Goal: Task Accomplishment & Management: Use online tool/utility

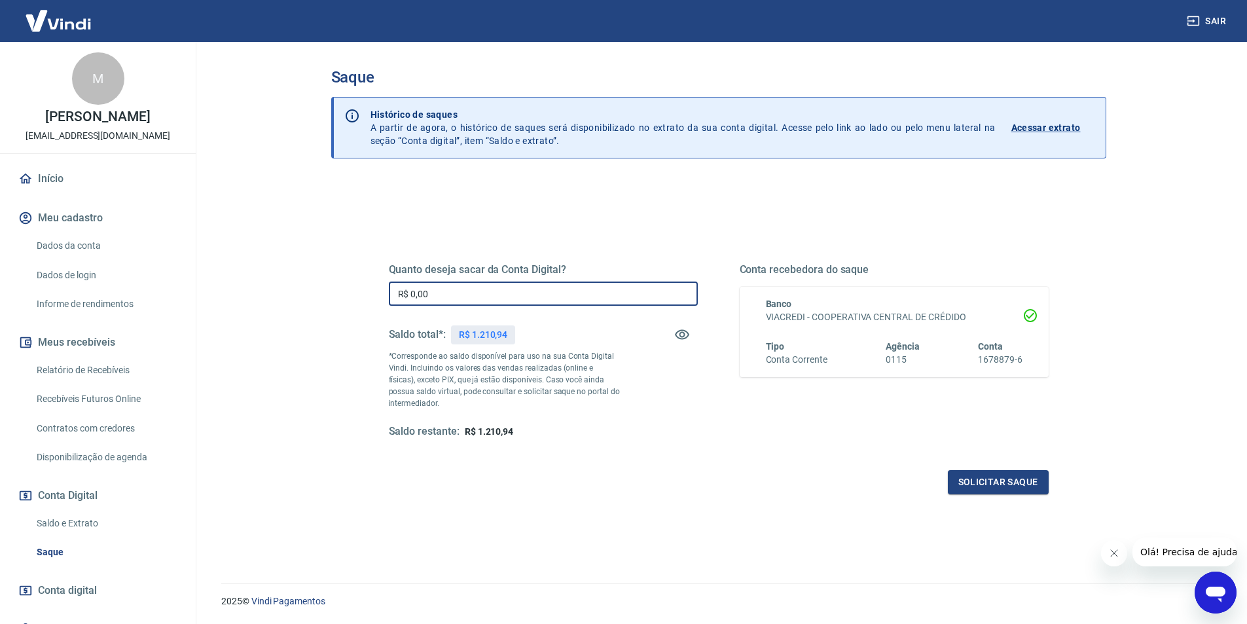
drag, startPoint x: 472, startPoint y: 291, endPoint x: 408, endPoint y: 294, distance: 64.2
click at [408, 294] on input "R$ 0,00" at bounding box center [543, 293] width 309 height 24
type input "R$ 150,00"
click at [982, 478] on button "Solicitar saque" at bounding box center [998, 482] width 101 height 24
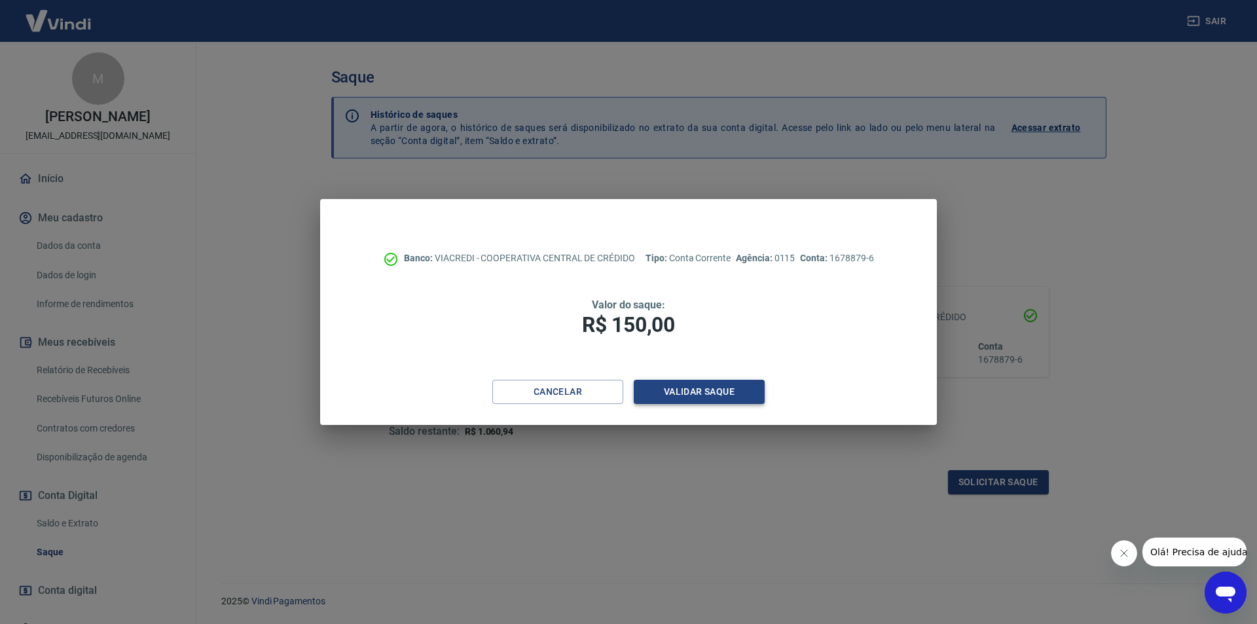
click at [701, 391] on button "Validar saque" at bounding box center [699, 392] width 131 height 24
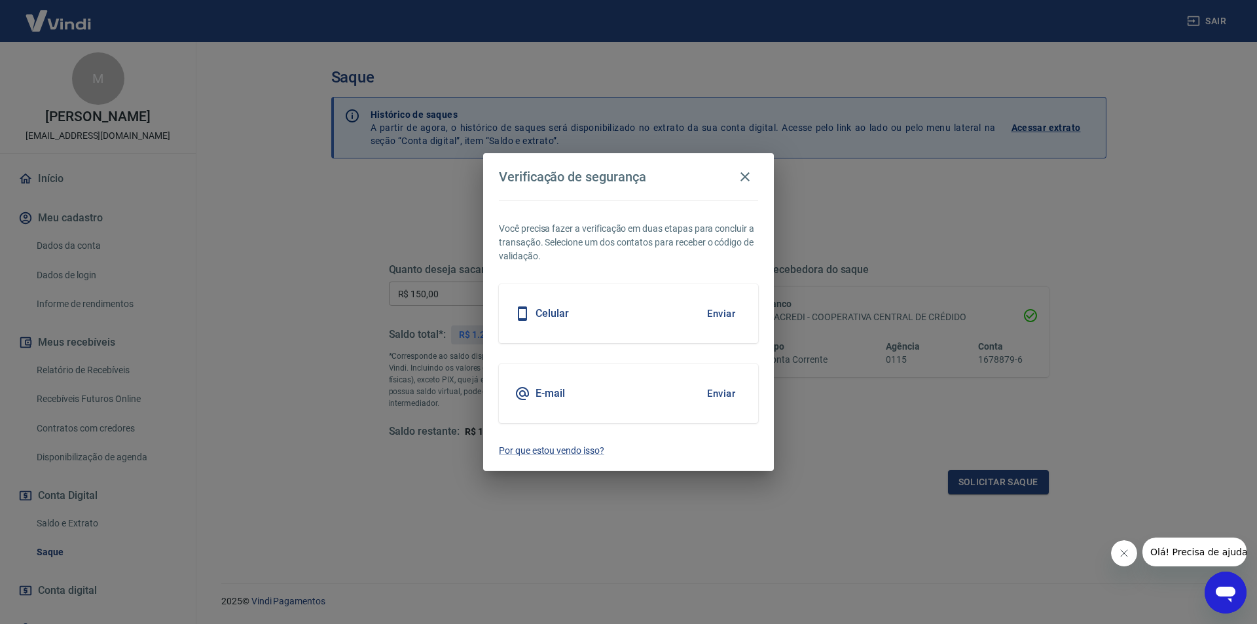
click at [717, 312] on button "Enviar" at bounding box center [721, 313] width 43 height 27
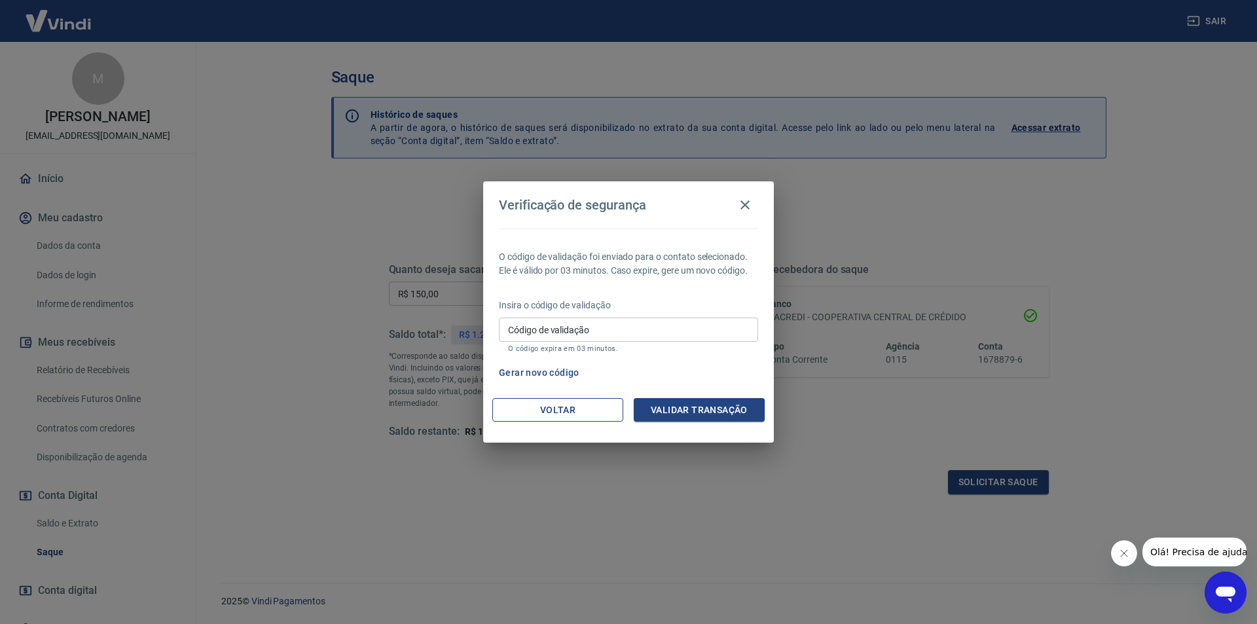
click at [602, 406] on button "Voltar" at bounding box center [557, 410] width 131 height 24
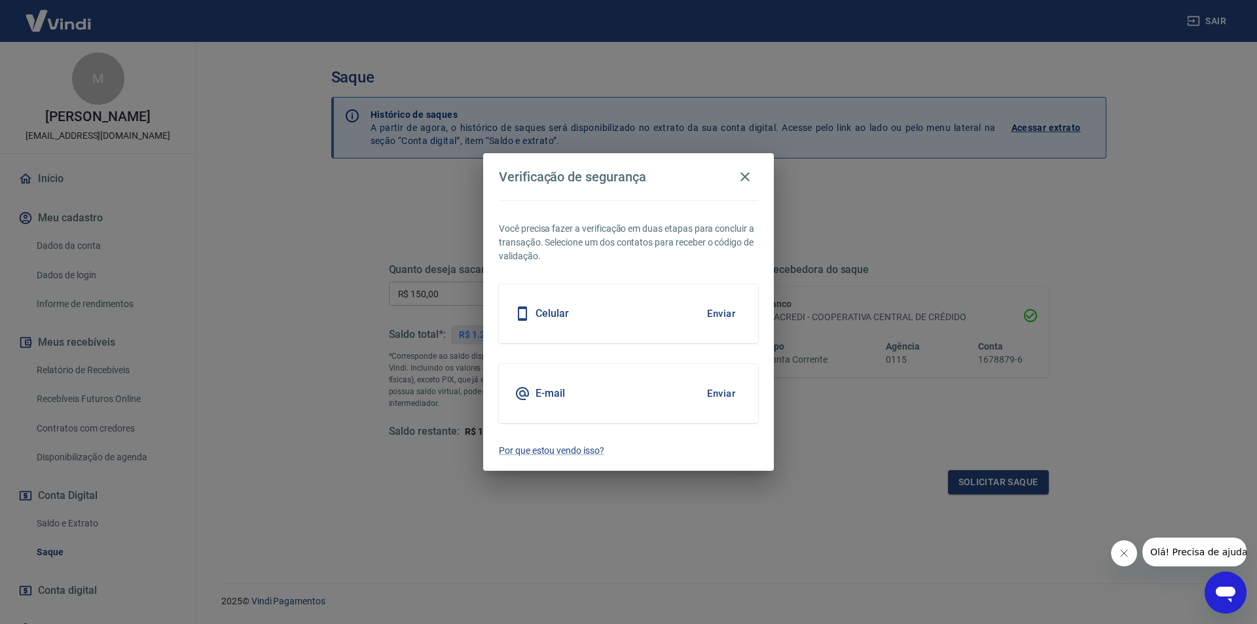
click at [593, 391] on div "E-mail Enviar" at bounding box center [628, 393] width 259 height 59
click at [553, 397] on h5 "E-mail" at bounding box center [549, 393] width 29 height 13
click at [721, 399] on button "Enviar" at bounding box center [721, 393] width 43 height 27
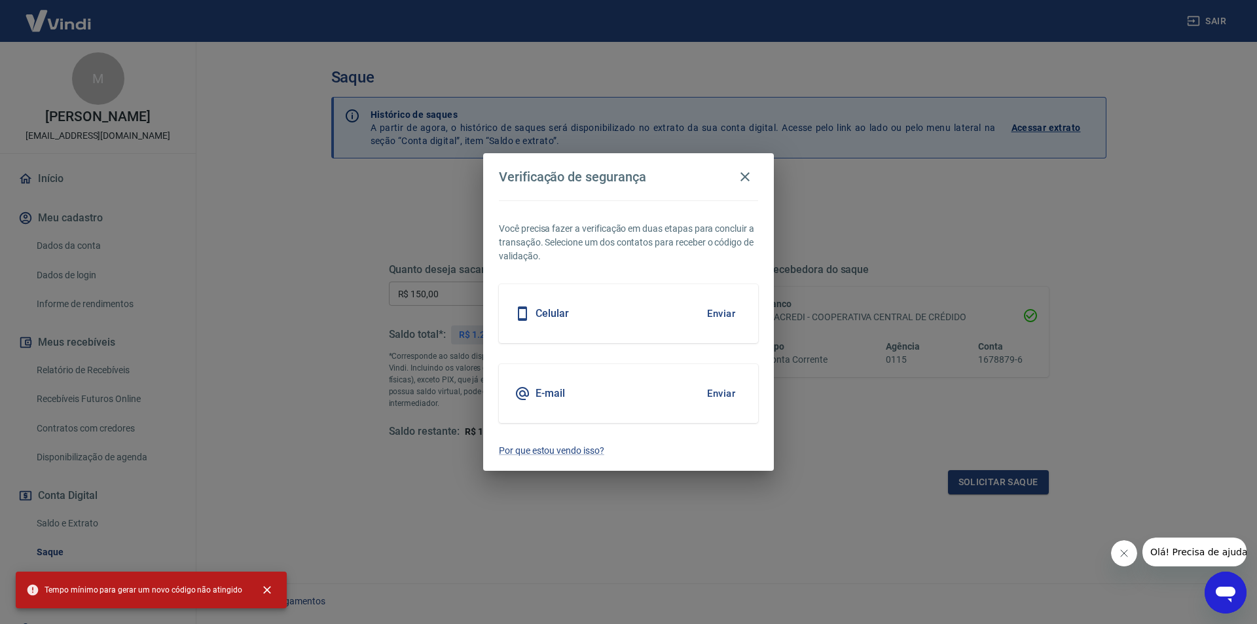
click at [550, 393] on h5 "E-mail" at bounding box center [549, 393] width 29 height 13
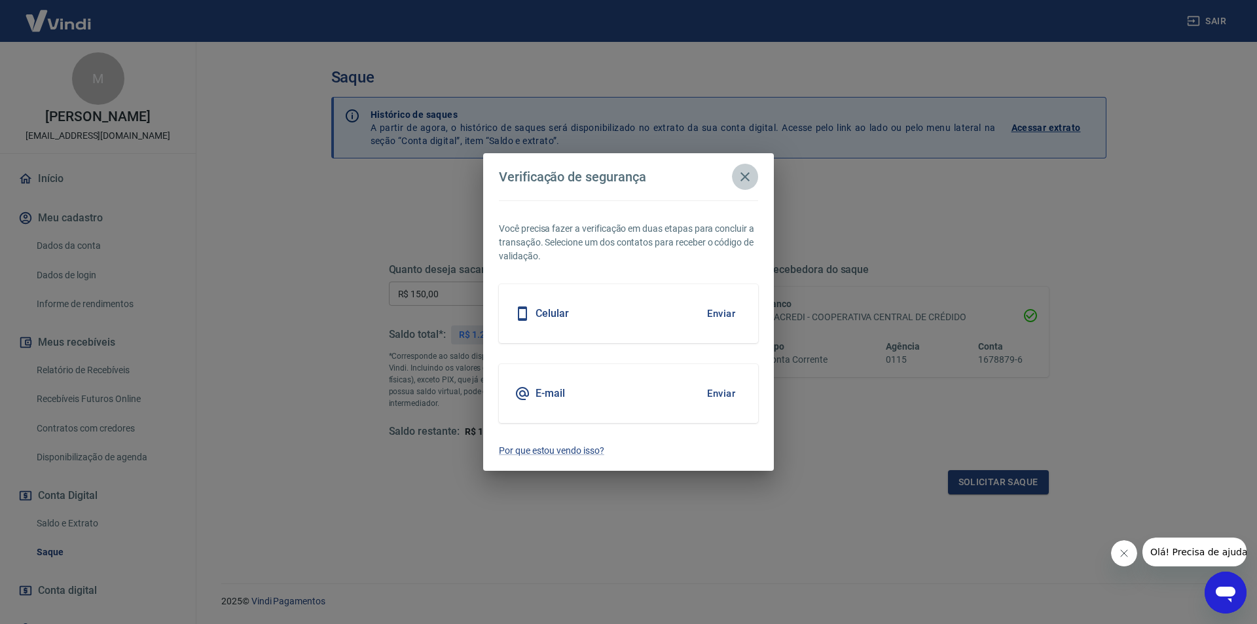
click at [747, 180] on icon "button" at bounding box center [745, 177] width 16 height 16
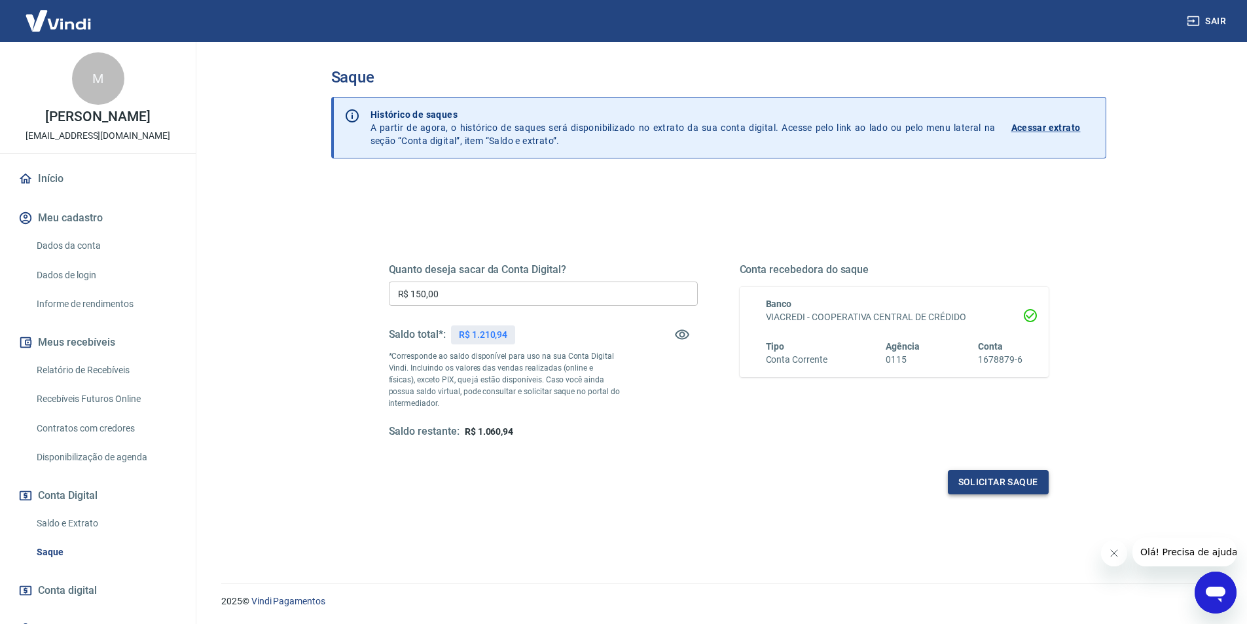
click at [977, 481] on button "Solicitar saque" at bounding box center [998, 482] width 101 height 24
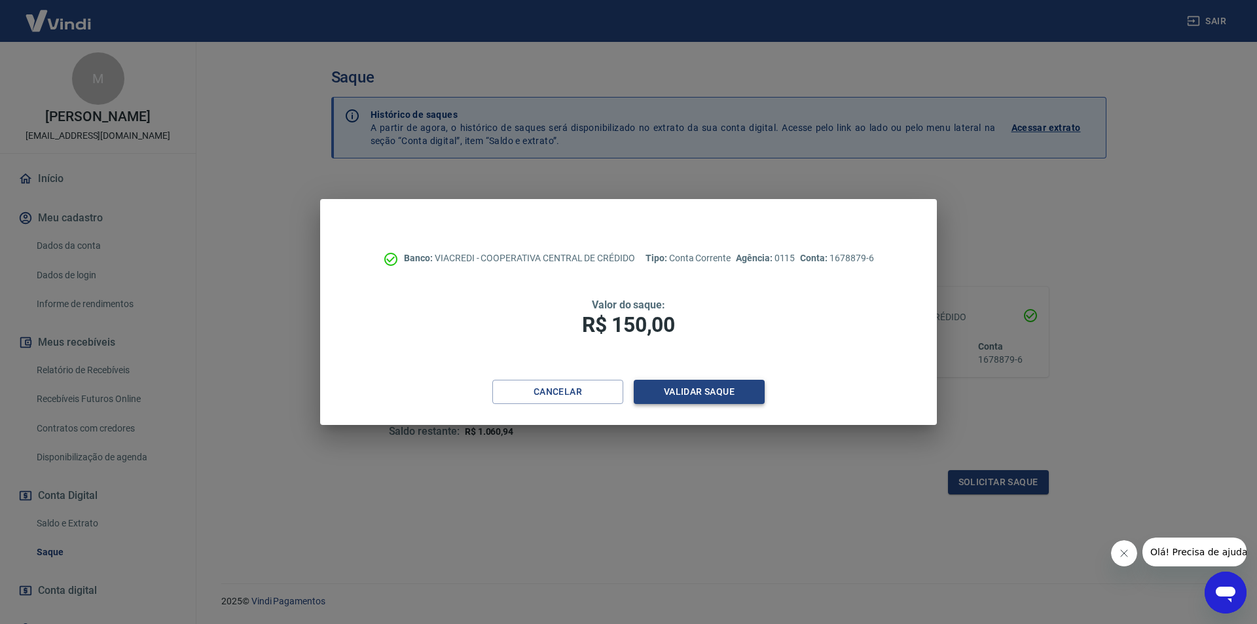
click at [730, 395] on button "Validar saque" at bounding box center [699, 392] width 131 height 24
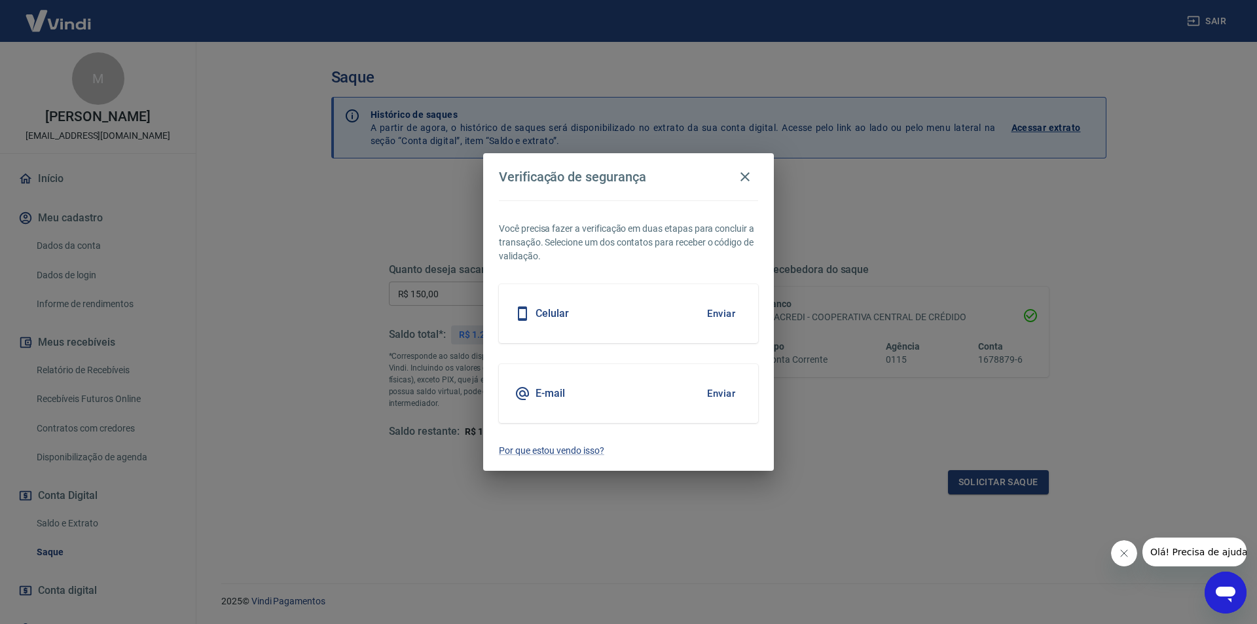
click at [621, 392] on div "E-mail Enviar" at bounding box center [628, 393] width 259 height 59
click at [714, 395] on button "Enviar" at bounding box center [721, 393] width 43 height 27
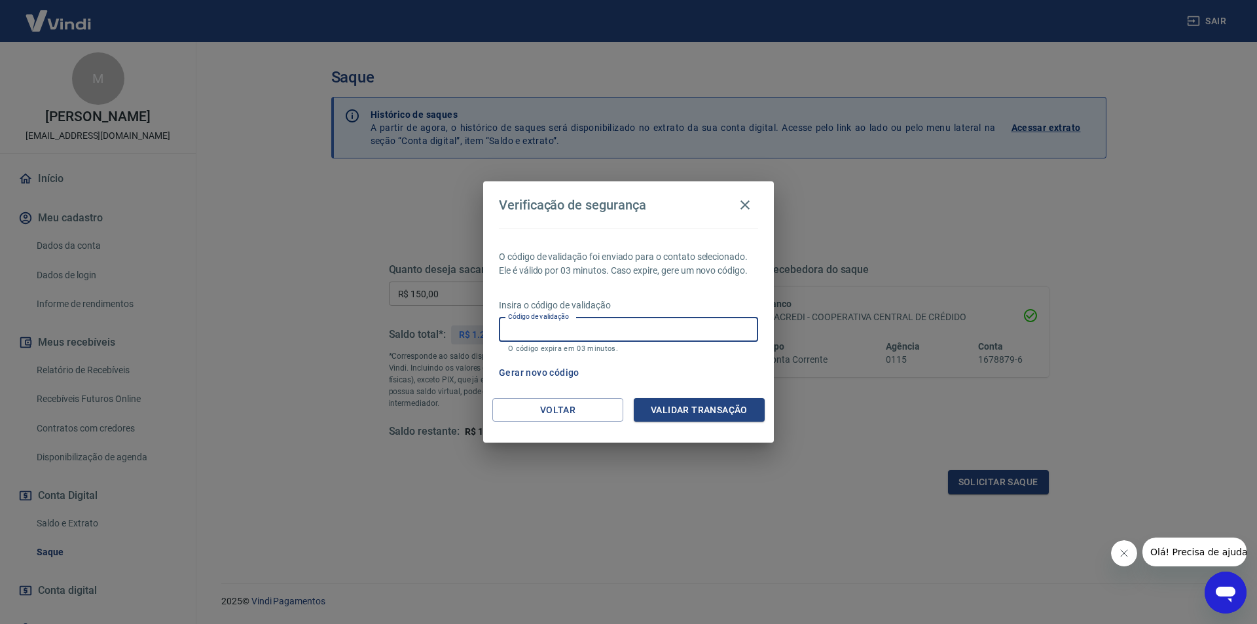
click at [579, 330] on input "Código de validação" at bounding box center [628, 329] width 259 height 24
type input "336445"
click at [711, 408] on button "Validar transação" at bounding box center [699, 410] width 131 height 24
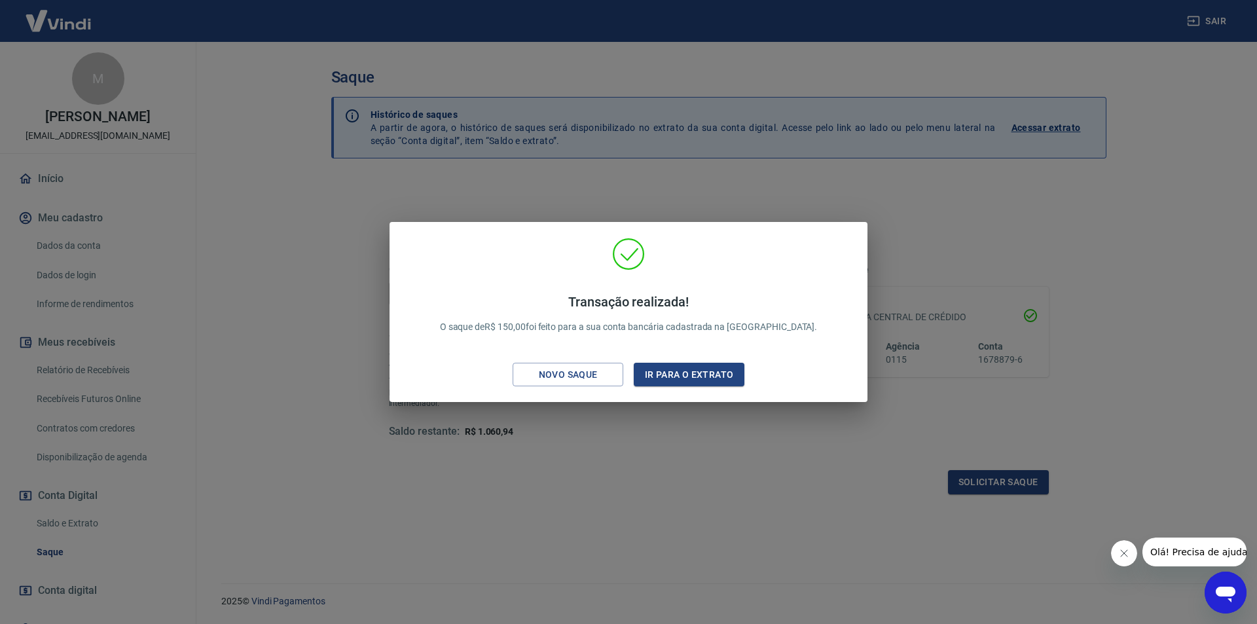
click at [642, 471] on div "Transação realizada! O saque de R$ 150,00 foi feito para a sua conta bancária c…" at bounding box center [628, 312] width 1257 height 624
